Goal: Information Seeking & Learning: Check status

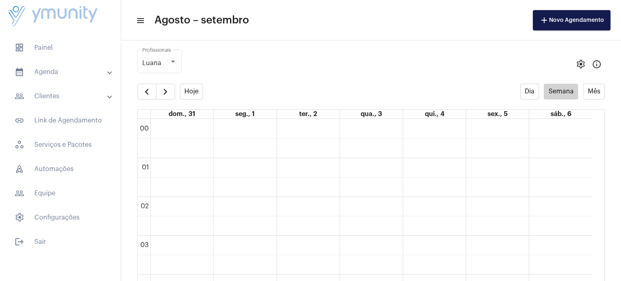
scroll to position [329, 0]
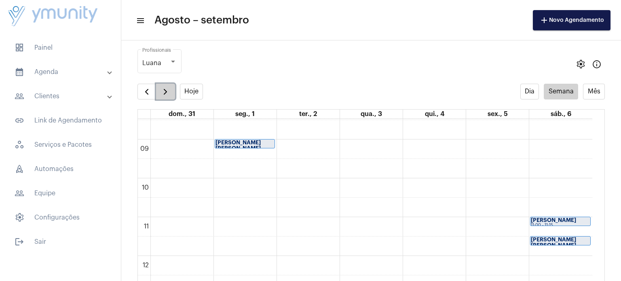
click at [167, 92] on span "button" at bounding box center [166, 92] width 10 height 10
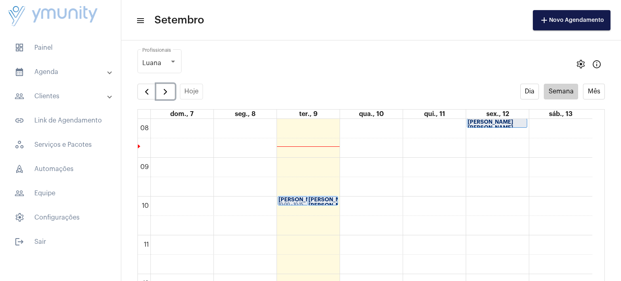
scroll to position [314, 0]
click at [294, 195] on strong "[PERSON_NAME] ..." at bounding box center [304, 196] width 51 height 5
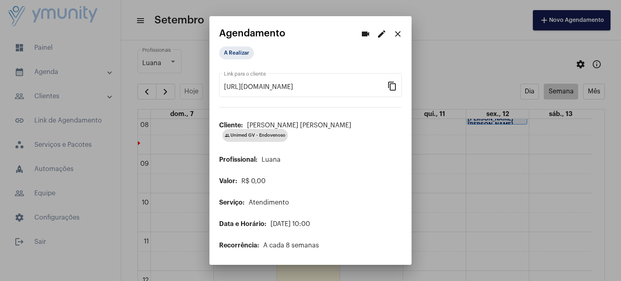
click at [397, 37] on mat-icon "close" at bounding box center [398, 34] width 10 height 10
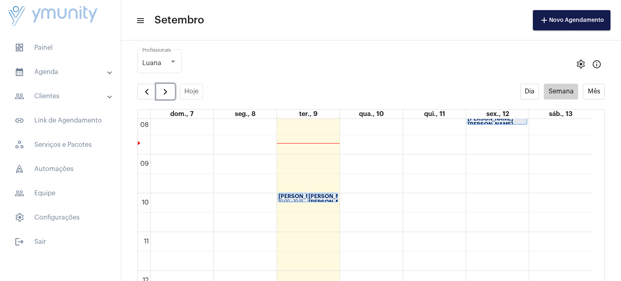
click at [325, 197] on div "[PERSON_NAME] [PERSON_NAME].." at bounding box center [322, 199] width 29 height 11
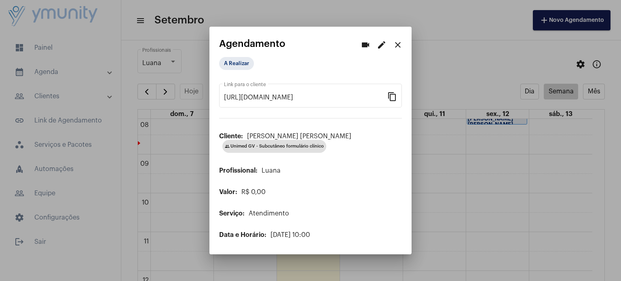
click at [398, 46] on mat-icon "close" at bounding box center [398, 45] width 10 height 10
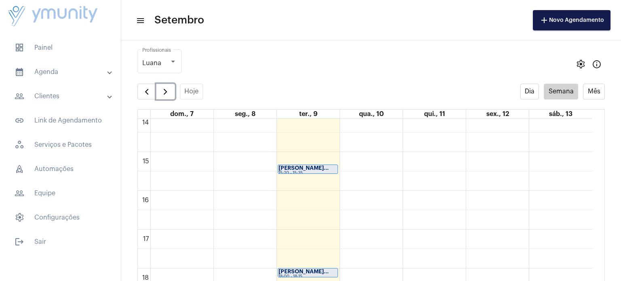
scroll to position [553, 0]
click at [317, 164] on strong "[PERSON_NAME]..." at bounding box center [304, 164] width 50 height 5
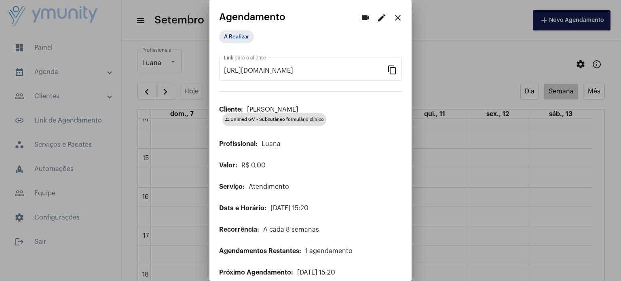
click at [395, 16] on mat-icon "close" at bounding box center [398, 18] width 10 height 10
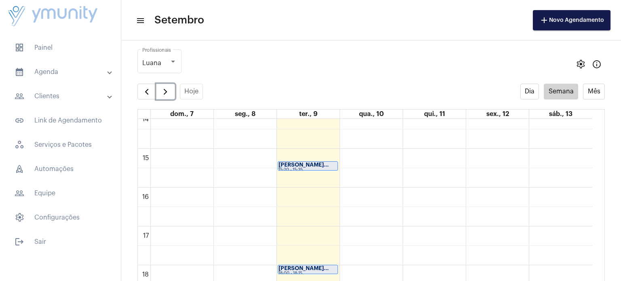
click at [291, 270] on strong "[PERSON_NAME]..." at bounding box center [304, 268] width 50 height 5
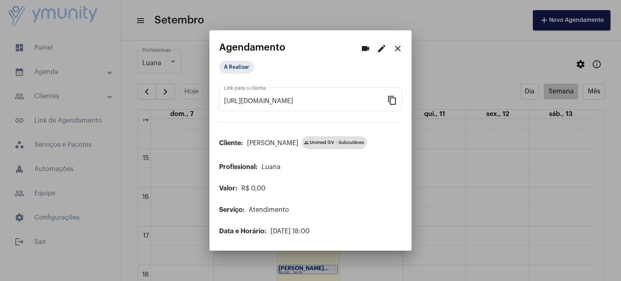
click at [398, 46] on mat-icon "close" at bounding box center [398, 49] width 10 height 10
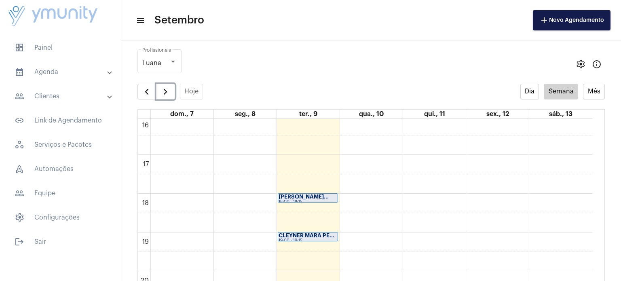
scroll to position [660, 0]
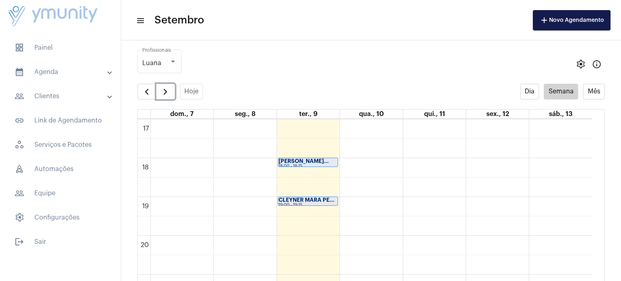
click at [319, 200] on strong "CLEYNER MARA PE..." at bounding box center [307, 199] width 56 height 5
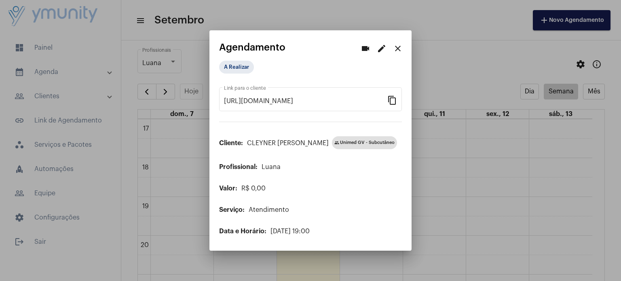
click at [513, 178] on div at bounding box center [310, 140] width 621 height 281
